Goal: Task Accomplishment & Management: Use online tool/utility

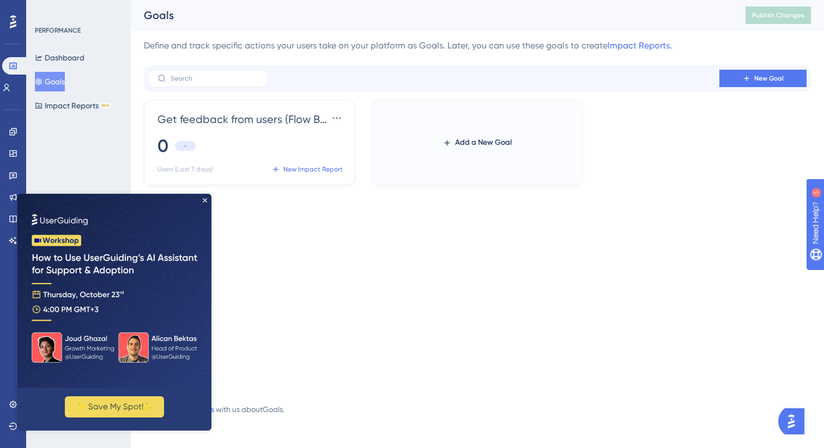
click at [14, 19] on icon at bounding box center [13, 22] width 7 height 14
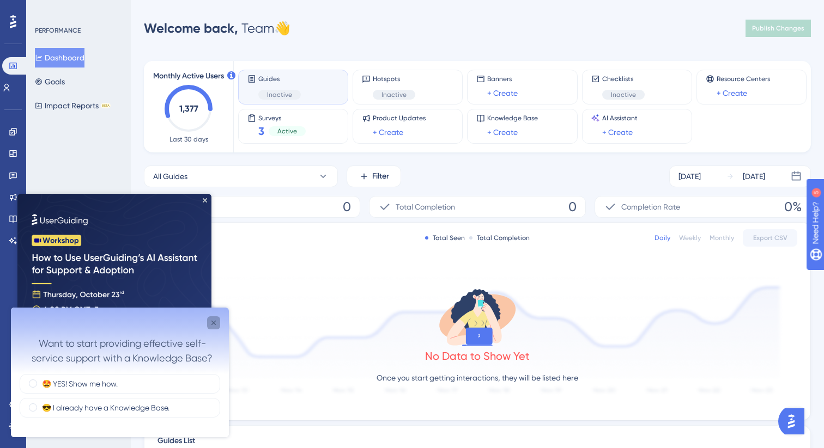
click at [217, 319] on icon "Close survey" at bounding box center [213, 323] width 9 height 9
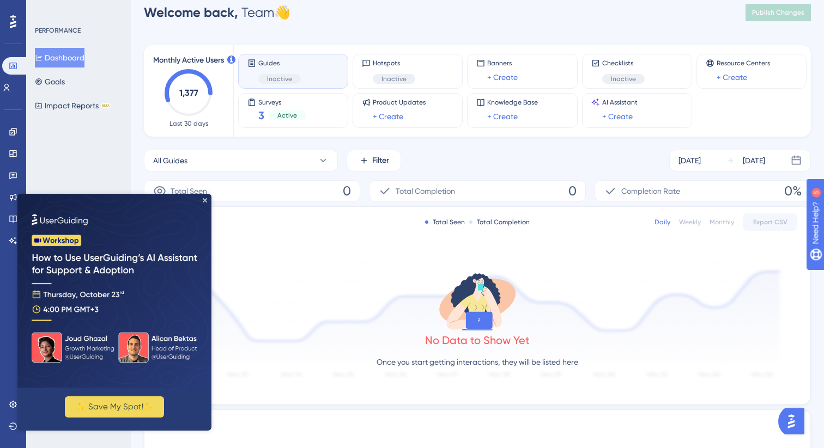
scroll to position [18, 0]
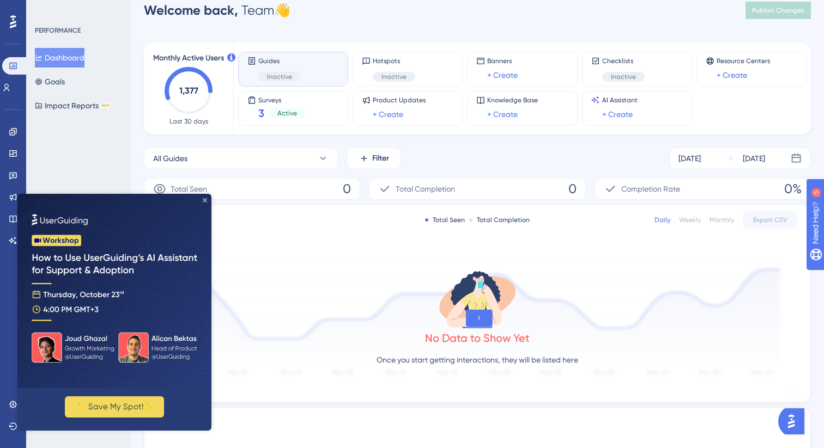
click at [205, 202] on icon "Close Preview" at bounding box center [205, 200] width 4 height 4
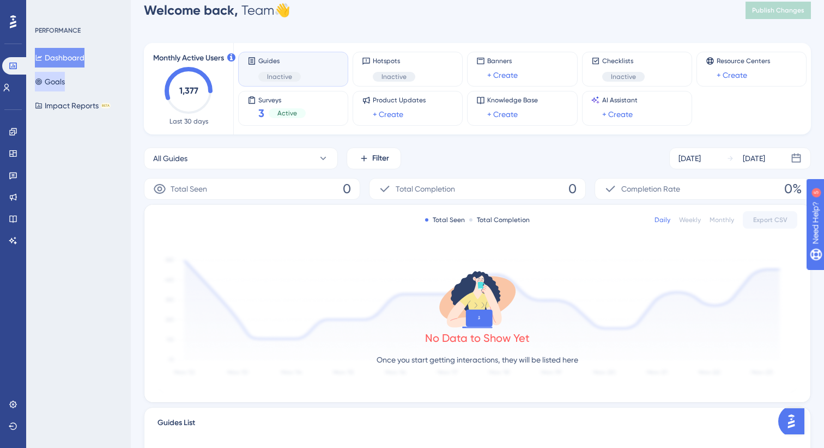
click at [63, 81] on button "Goals" at bounding box center [50, 82] width 30 height 20
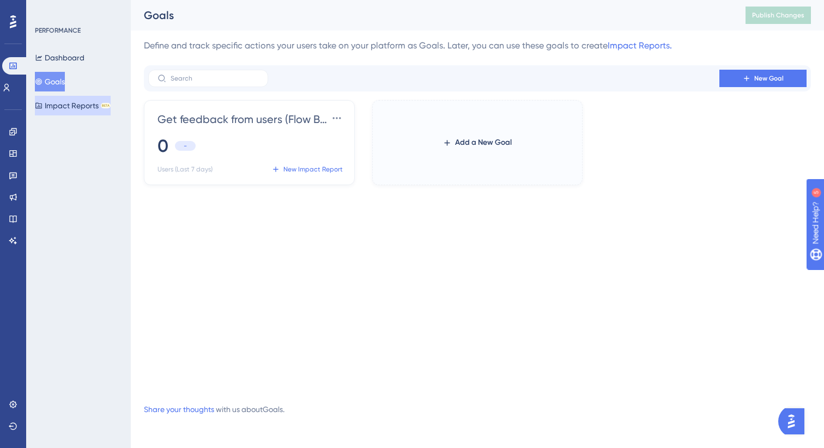
click at [66, 102] on button "Impact Reports BETA" at bounding box center [73, 106] width 76 height 20
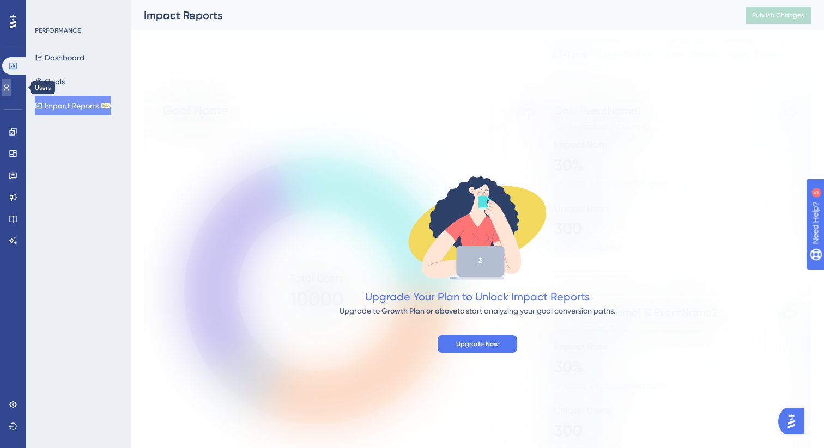
click at [10, 90] on icon at bounding box center [7, 88] width 6 height 8
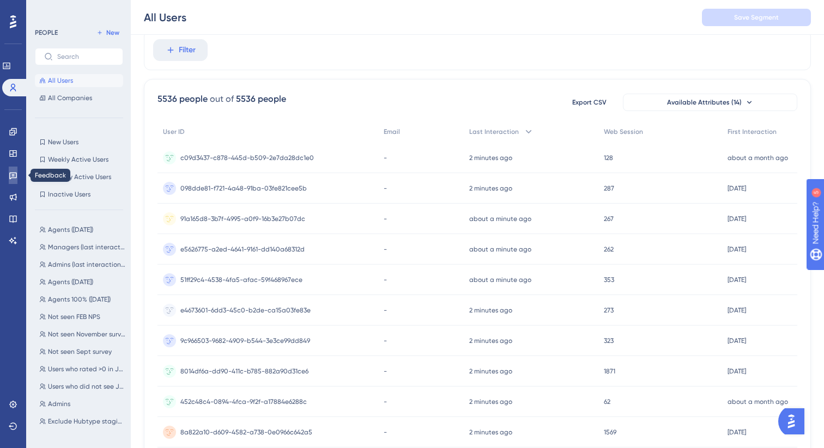
click at [13, 175] on icon at bounding box center [13, 176] width 8 height 7
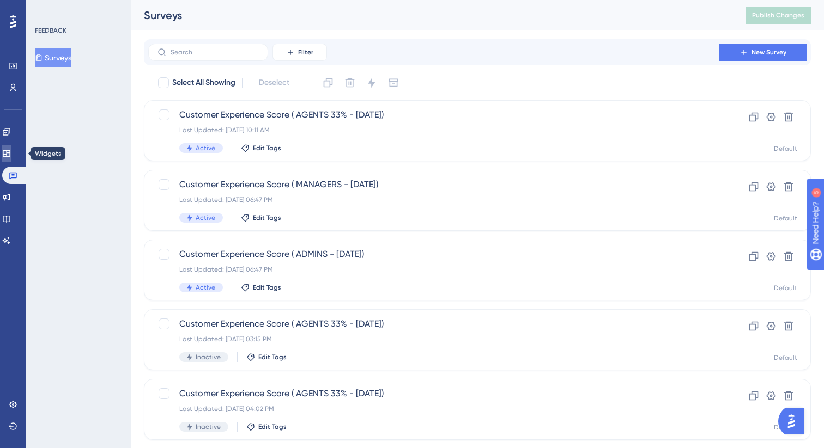
click at [11, 154] on icon at bounding box center [6, 153] width 9 height 9
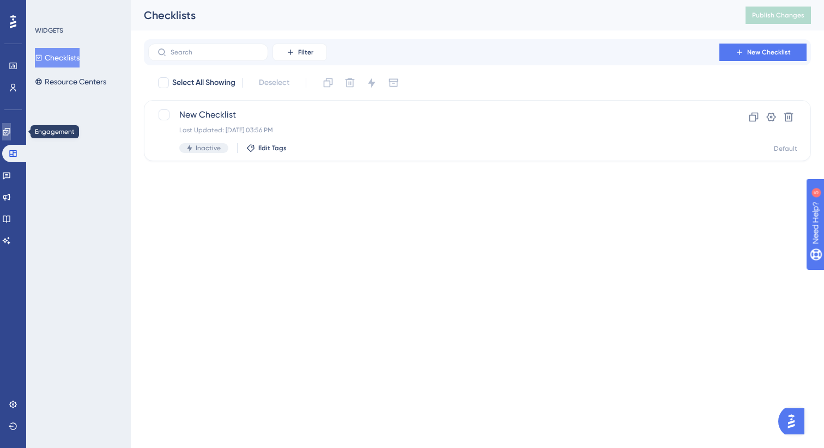
click at [8, 138] on link at bounding box center [6, 131] width 9 height 17
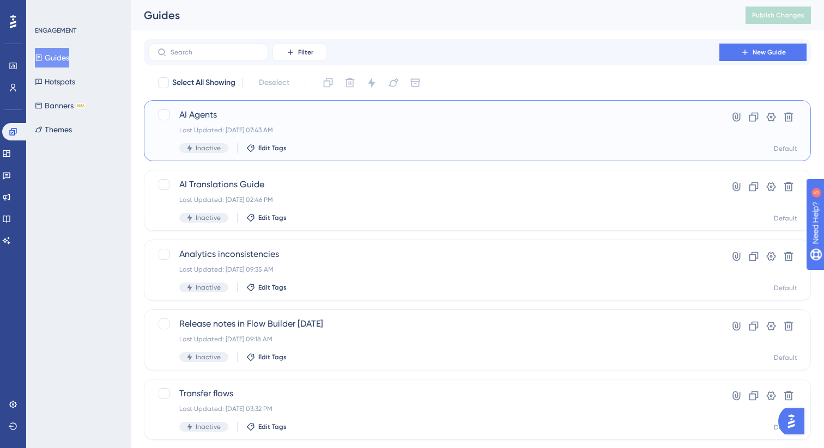
click at [440, 127] on div "Last Updated: Sep 22 2025, 07:43 AM" at bounding box center [433, 130] width 509 height 9
click at [745, 44] on button "New Guide" at bounding box center [762, 52] width 87 height 17
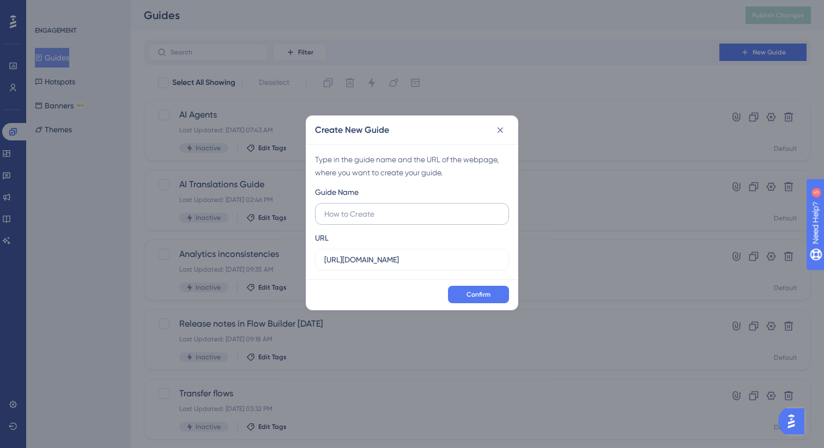
click at [370, 218] on input "text" at bounding box center [411, 214] width 175 height 12
type input "Collapsible column"
click at [419, 264] on input "https://app.hubtype.com" at bounding box center [411, 260] width 175 height 12
drag, startPoint x: 429, startPoint y: 260, endPoint x: 294, endPoint y: 260, distance: 135.1
click at [294, 260] on div "Create New Guide Type in the guide name and the URL of the webpage, where you w…" at bounding box center [412, 224] width 824 height 448
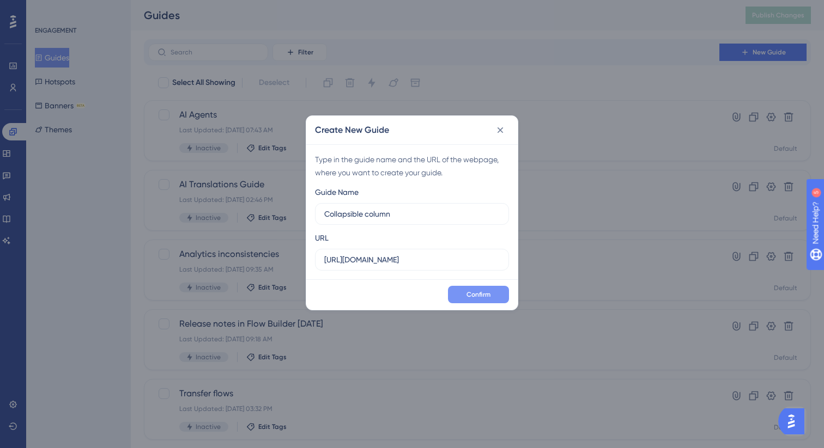
click at [489, 298] on span "Confirm" at bounding box center [478, 294] width 24 height 9
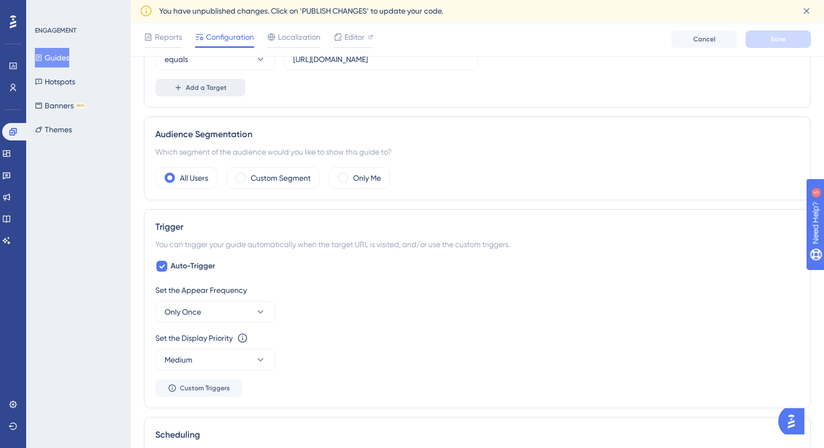
scroll to position [333, 0]
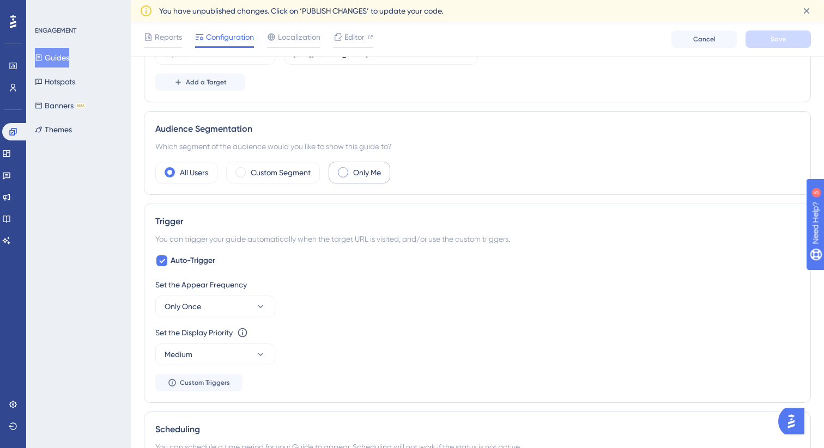
click at [341, 171] on span at bounding box center [343, 172] width 10 height 10
click at [351, 169] on input "radio" at bounding box center [351, 169] width 0 height 0
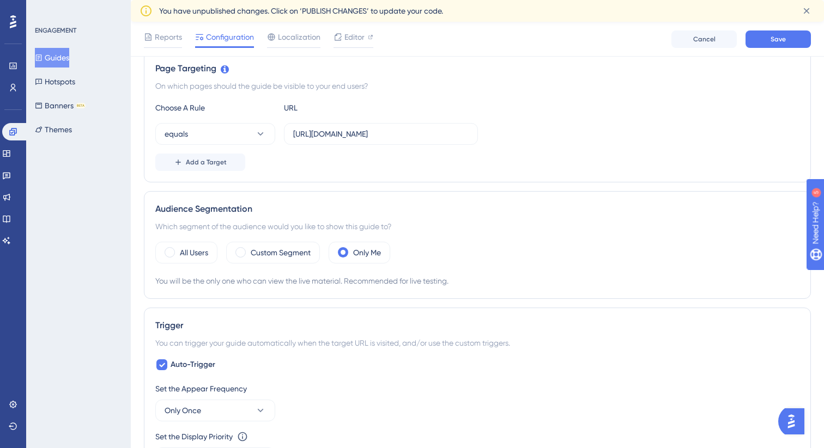
scroll to position [285, 0]
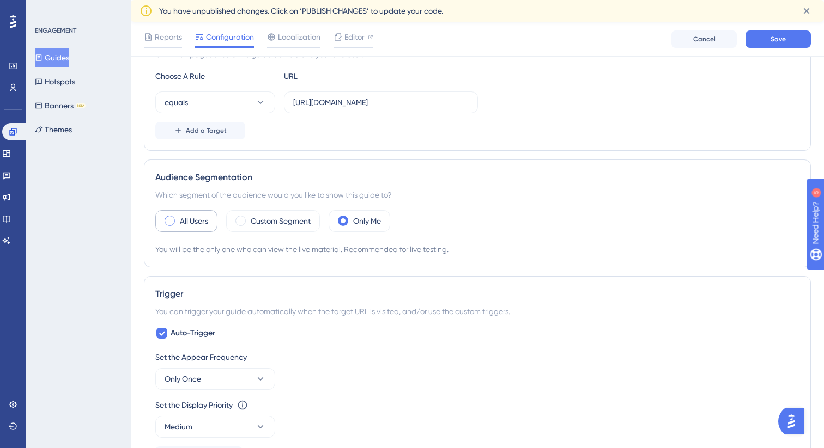
click at [190, 220] on label "All Users" at bounding box center [194, 221] width 28 height 13
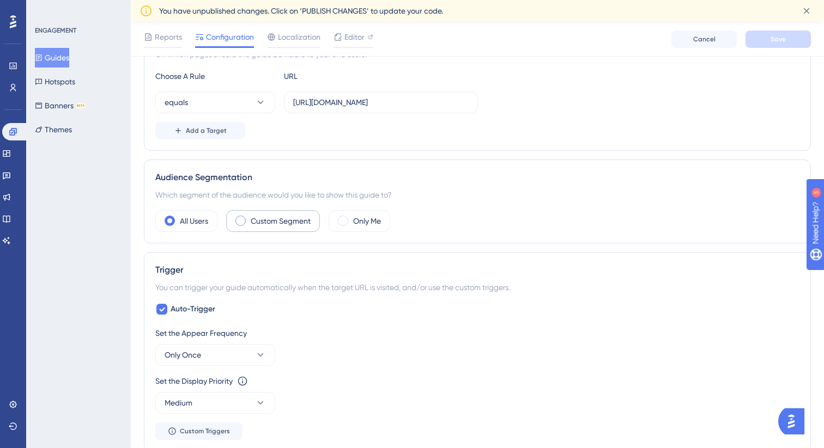
click at [271, 228] on div "Custom Segment" at bounding box center [273, 221] width 94 height 22
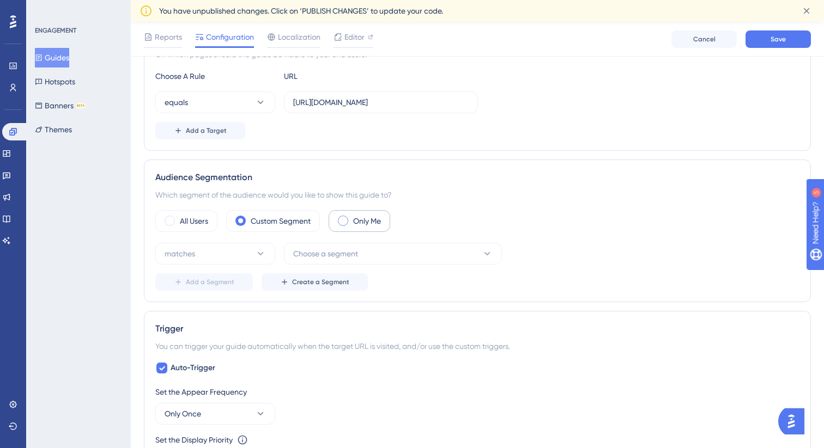
click at [356, 224] on label "Only Me" at bounding box center [367, 221] width 28 height 13
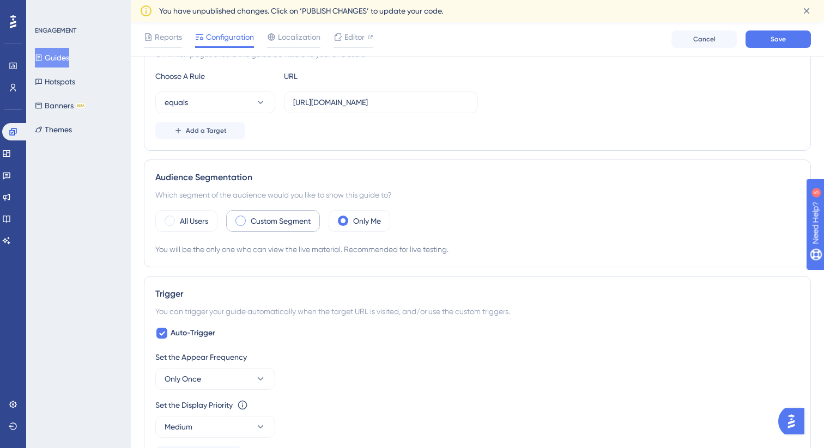
click at [292, 227] on label "Custom Segment" at bounding box center [281, 221] width 60 height 13
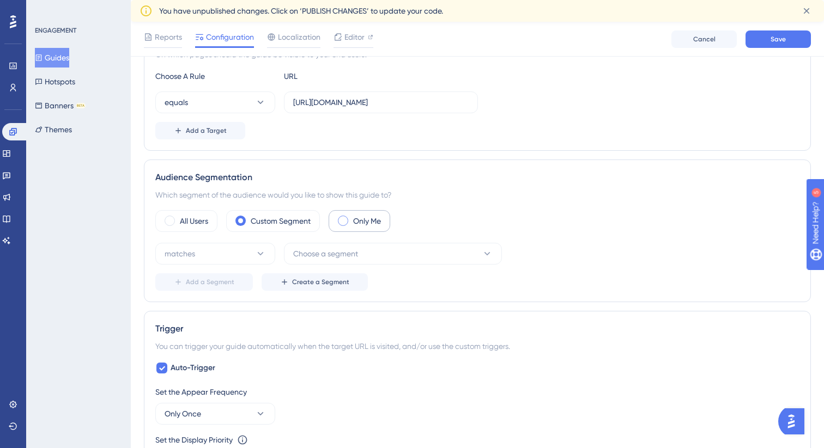
click at [366, 223] on label "Only Me" at bounding box center [367, 221] width 28 height 13
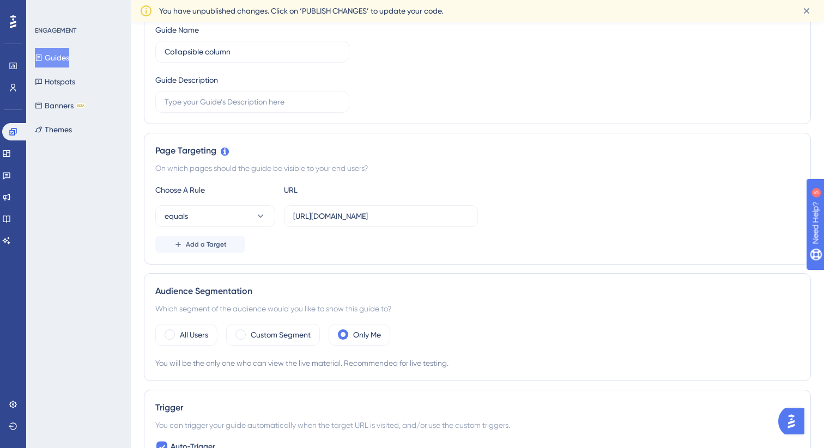
scroll to position [0, 0]
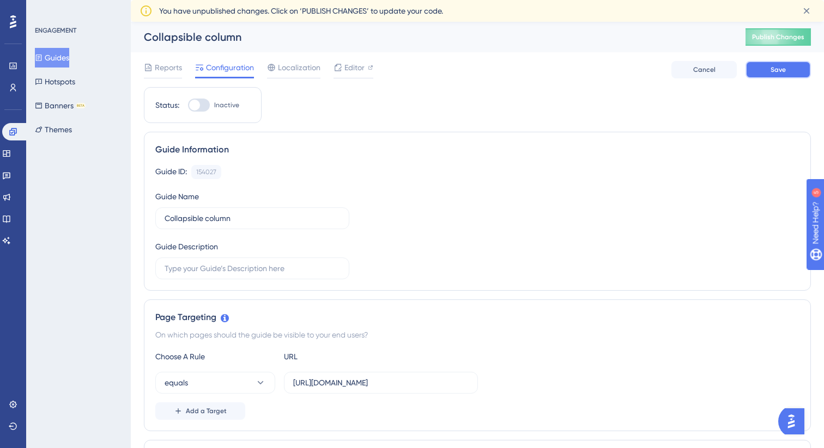
click at [775, 76] on button "Save" at bounding box center [777, 69] width 65 height 17
